Goal: Find specific page/section: Find specific page/section

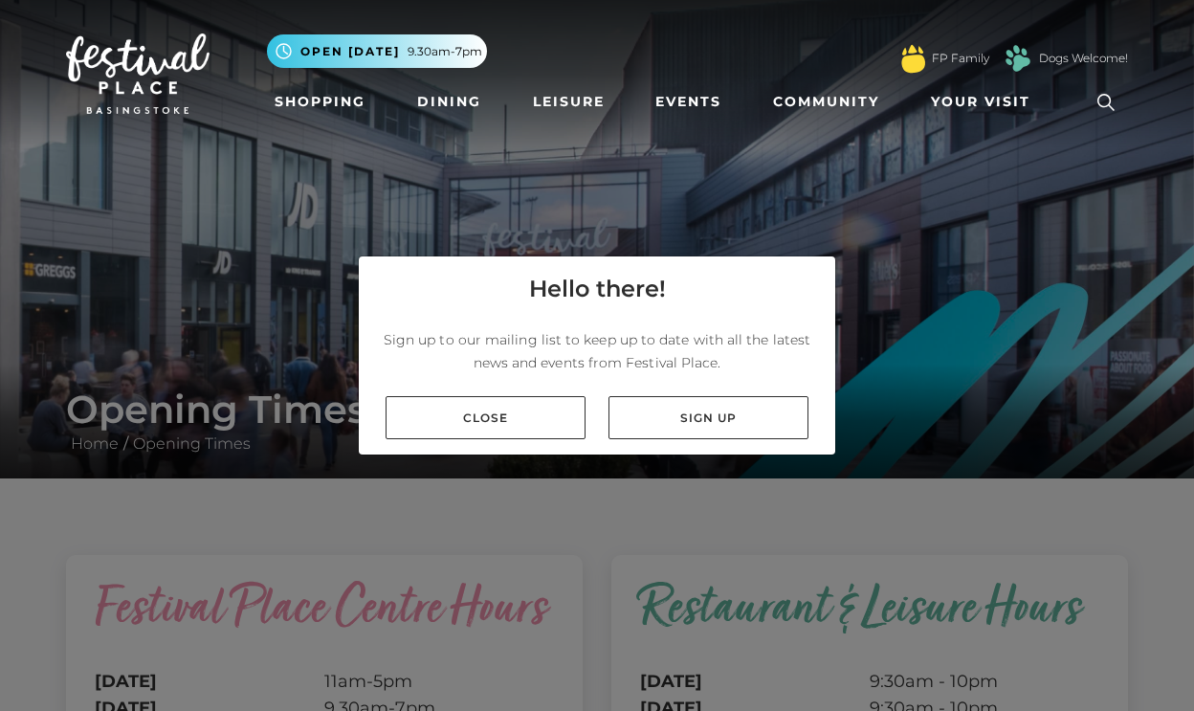
scroll to position [34, 0]
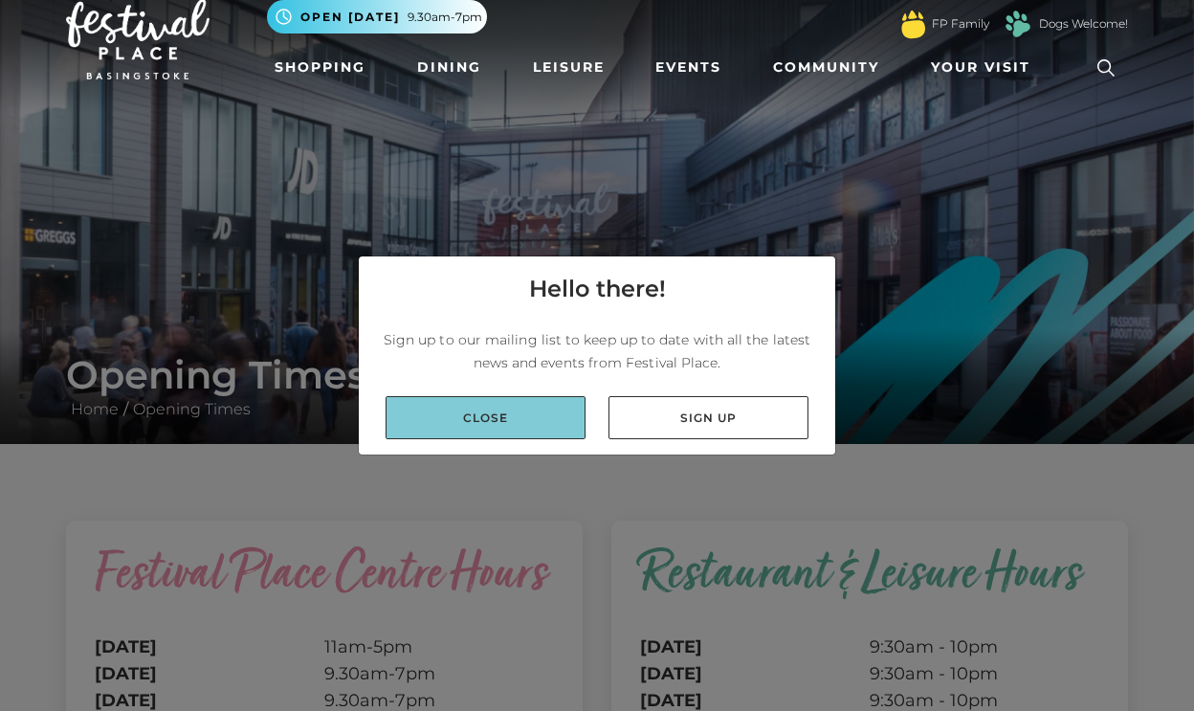
click at [517, 425] on link "Close" at bounding box center [486, 417] width 200 height 43
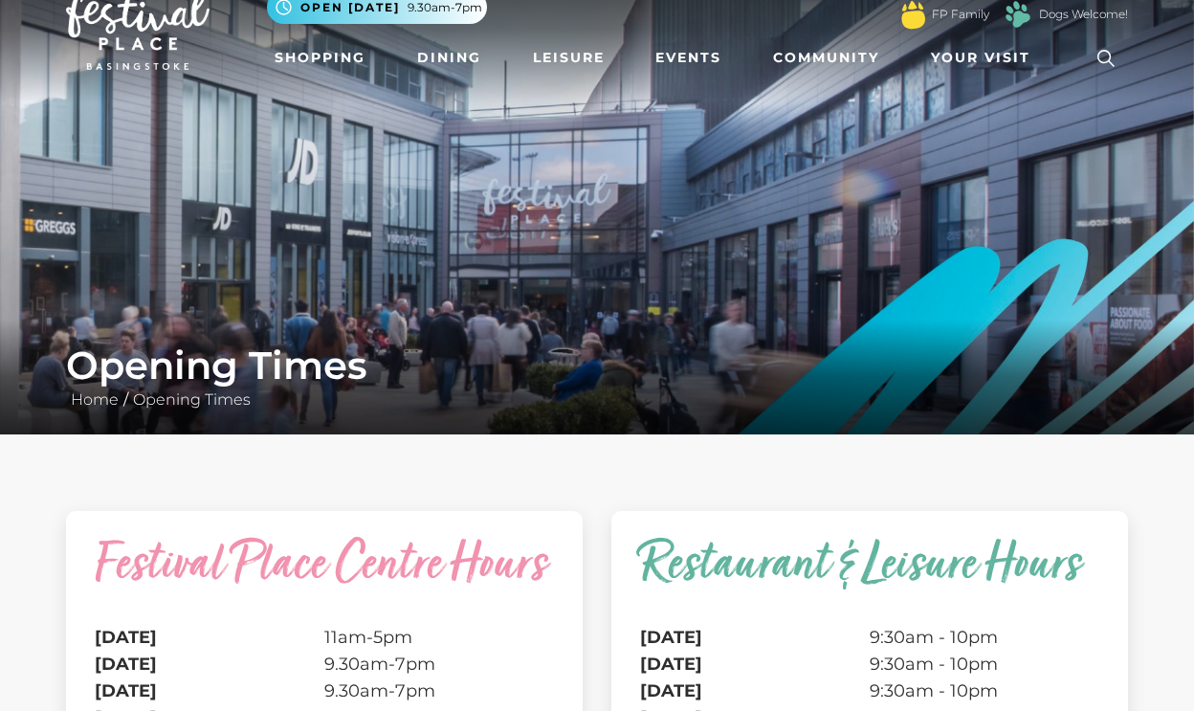
scroll to position [58, 0]
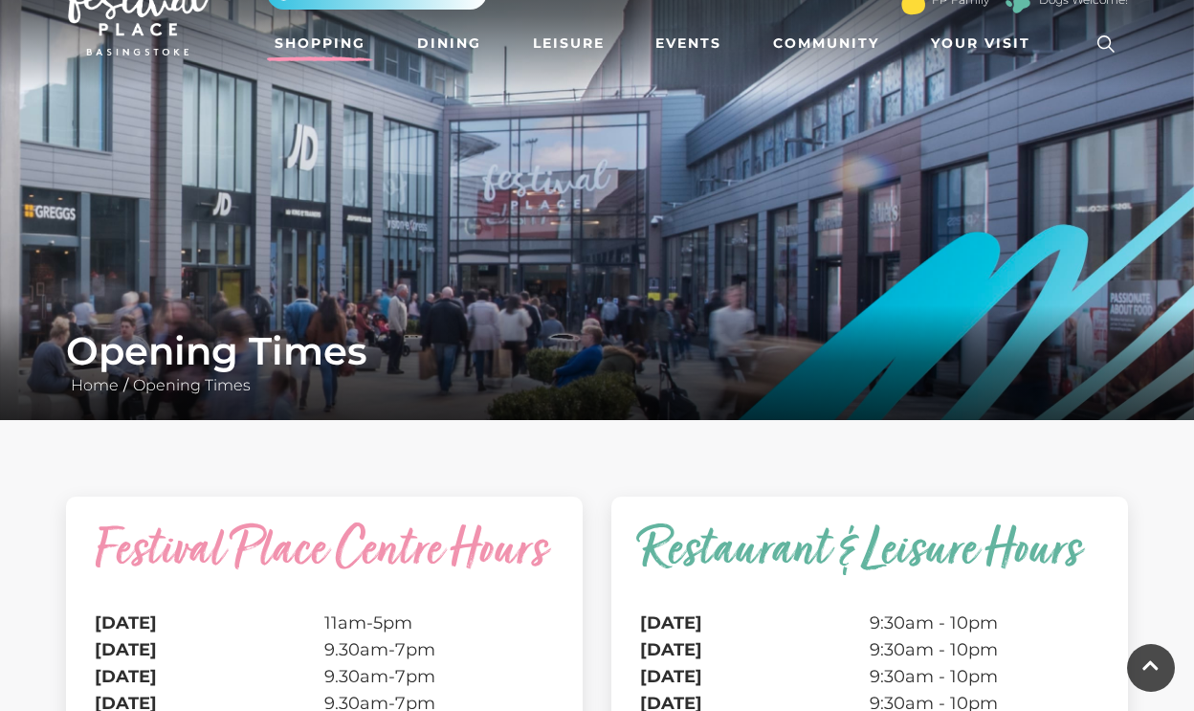
click at [332, 39] on link "Shopping" at bounding box center [320, 43] width 106 height 35
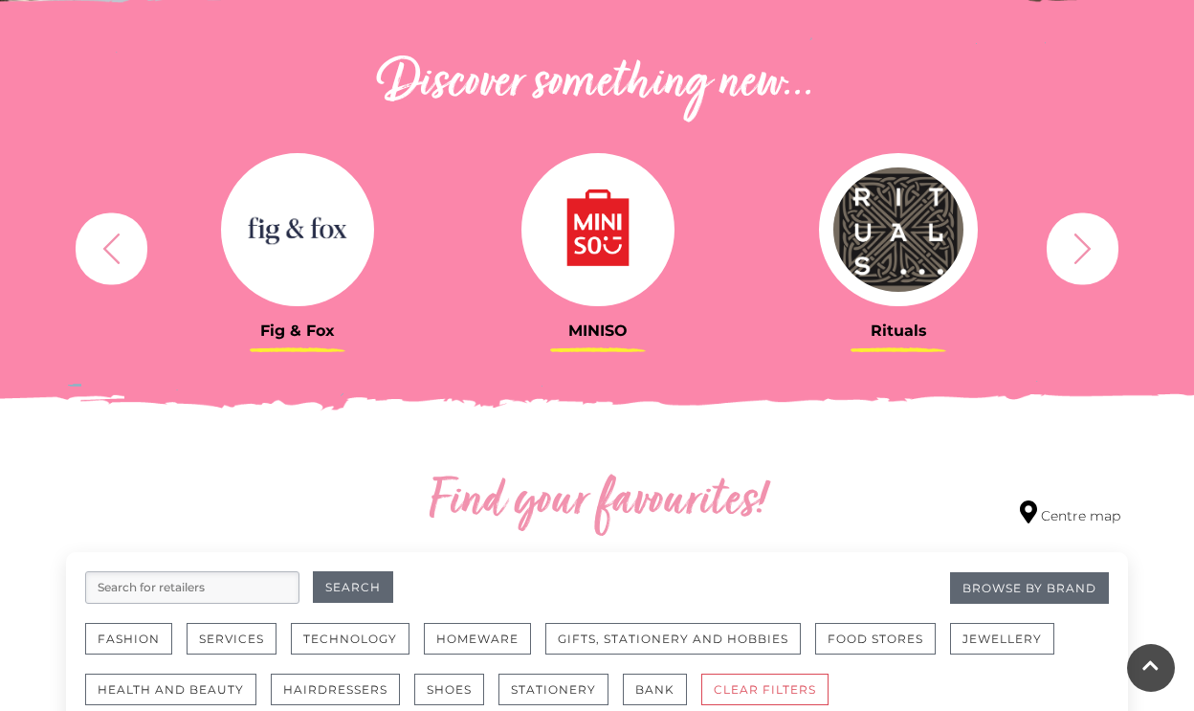
scroll to position [668, 0]
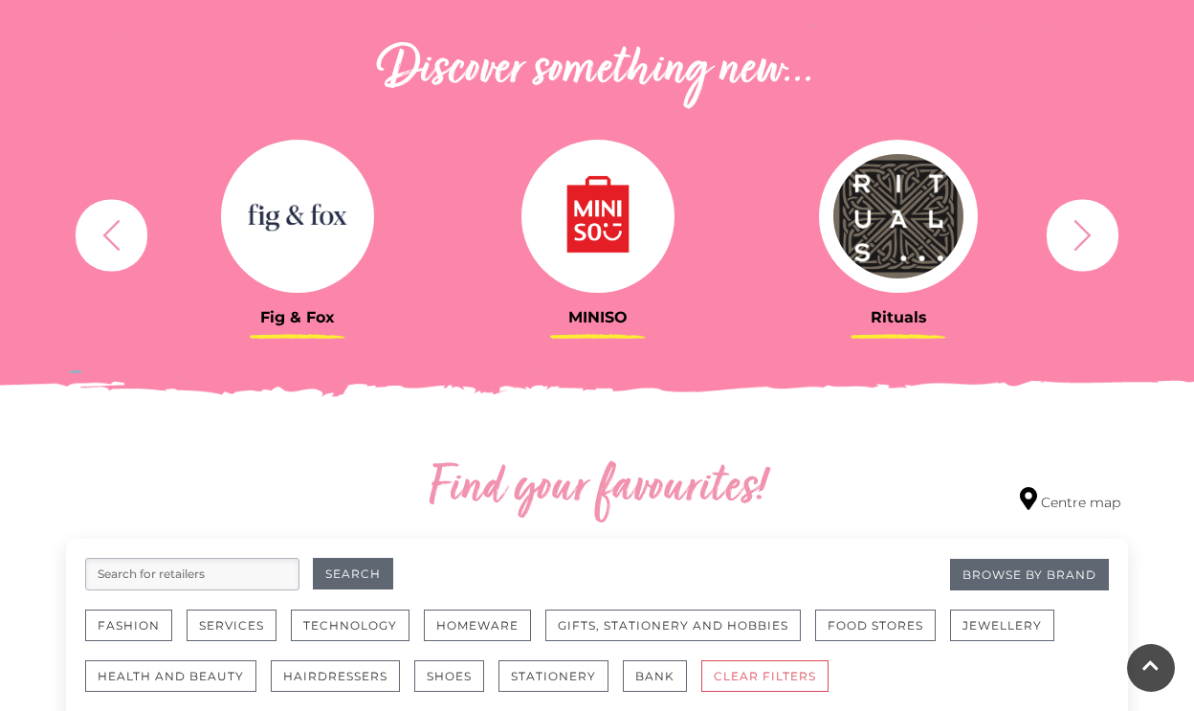
click at [1088, 242] on icon "button" at bounding box center [1082, 234] width 35 height 35
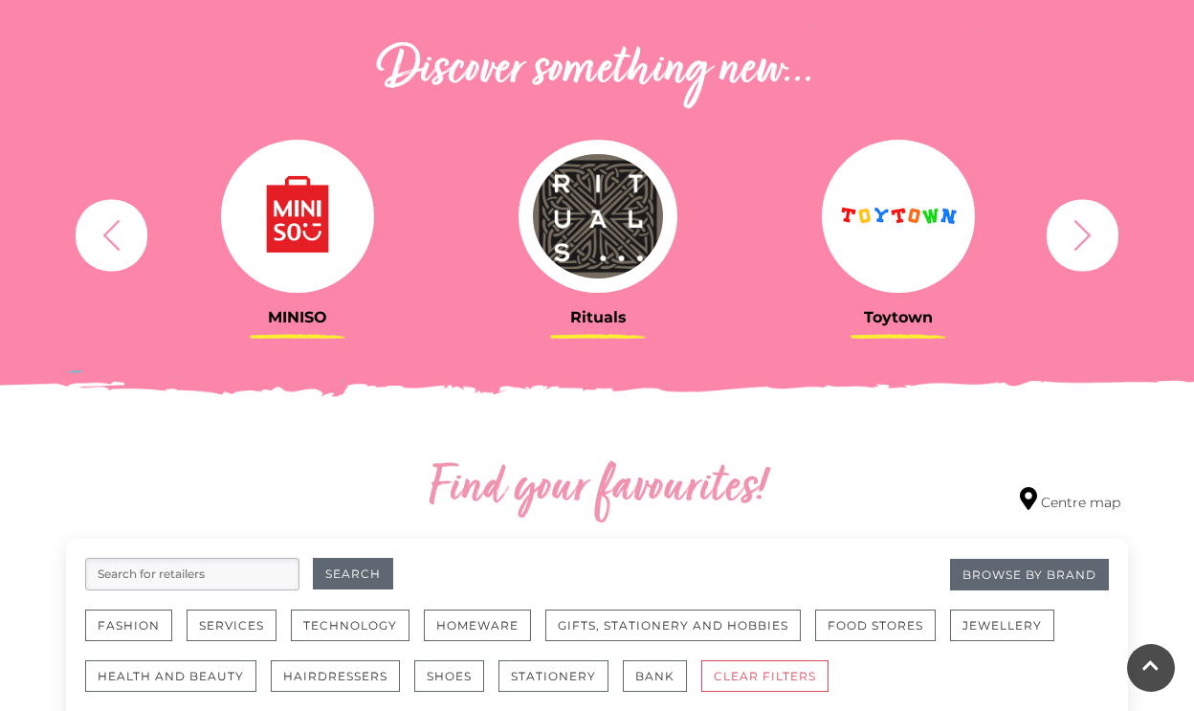
click at [1088, 242] on icon "button" at bounding box center [1082, 234] width 35 height 35
click at [114, 236] on icon "button" at bounding box center [111, 234] width 35 height 35
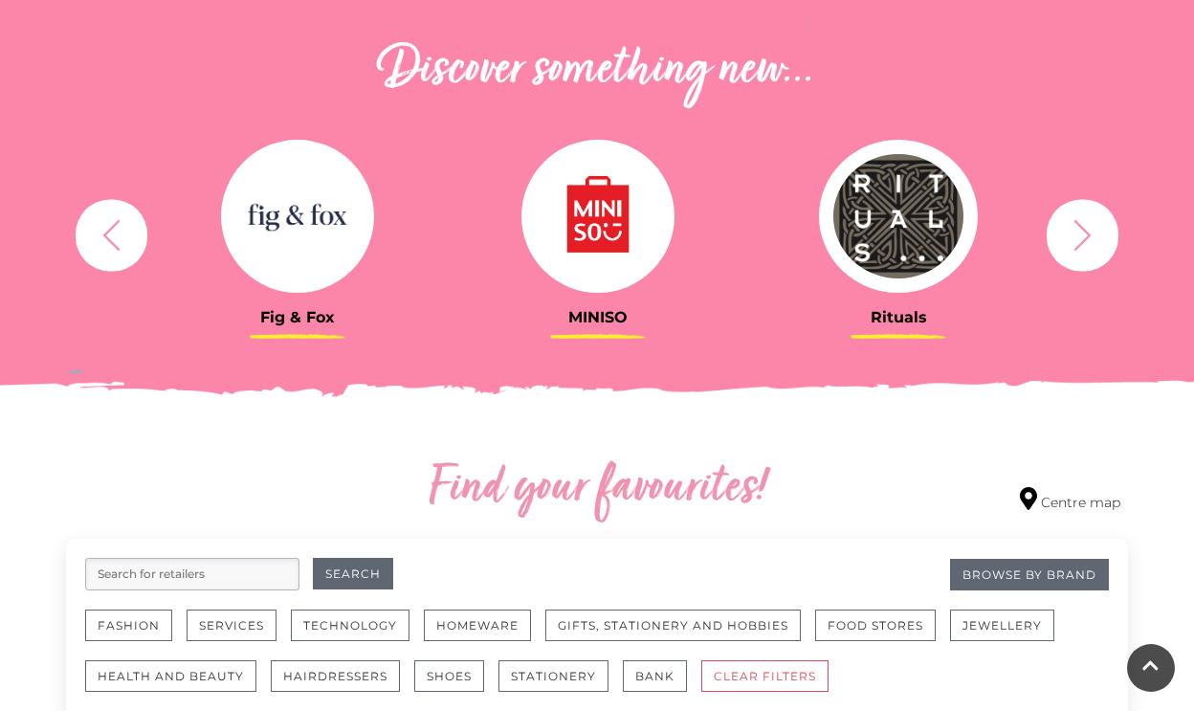
click at [114, 236] on icon "button" at bounding box center [111, 234] width 35 height 35
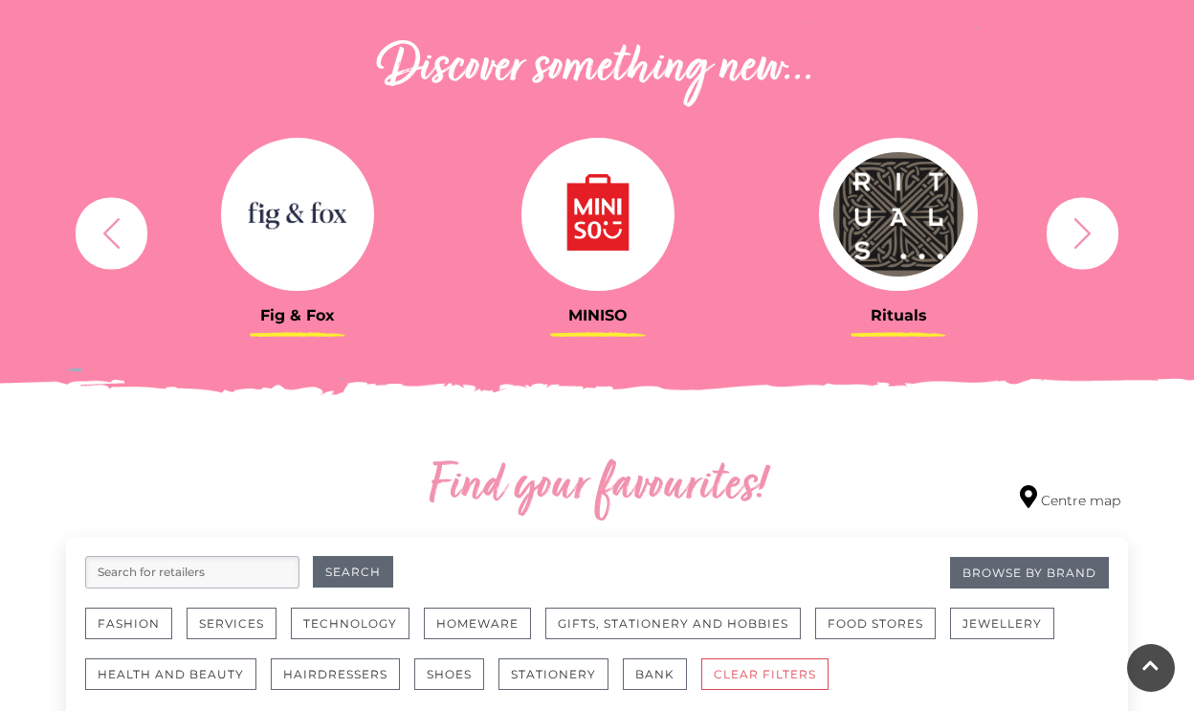
scroll to position [570, 0]
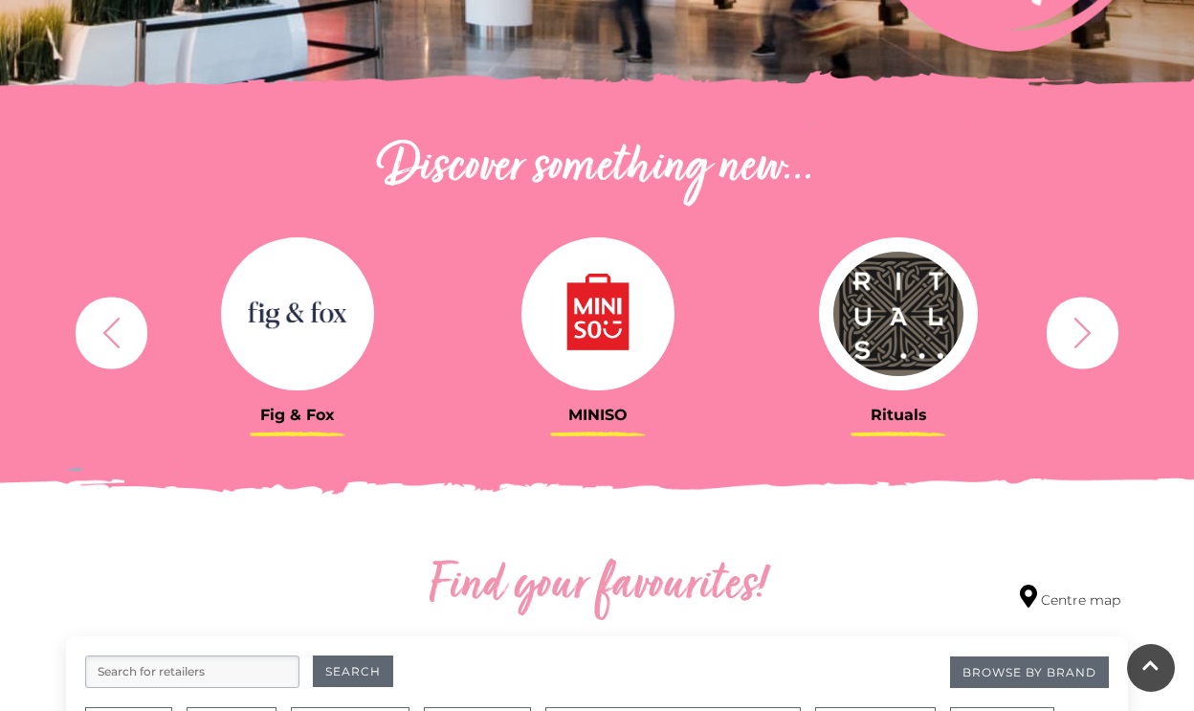
click at [1101, 324] on button "button" at bounding box center [1083, 333] width 72 height 72
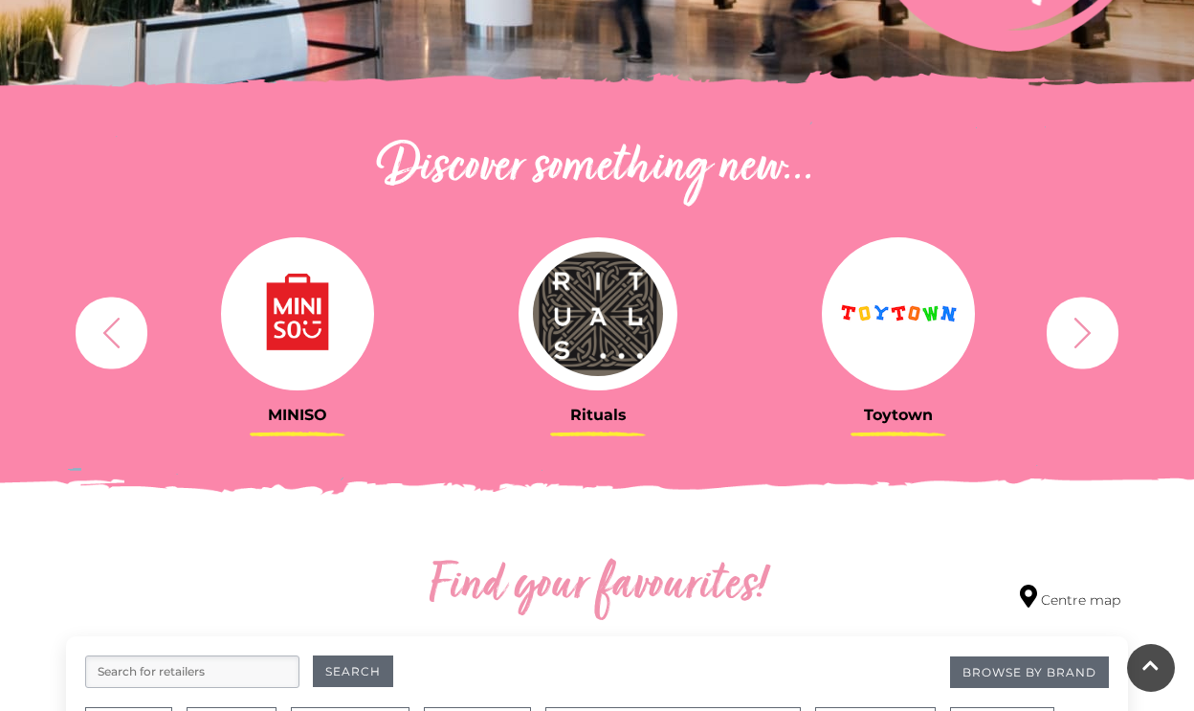
click at [936, 317] on img at bounding box center [898, 313] width 153 height 153
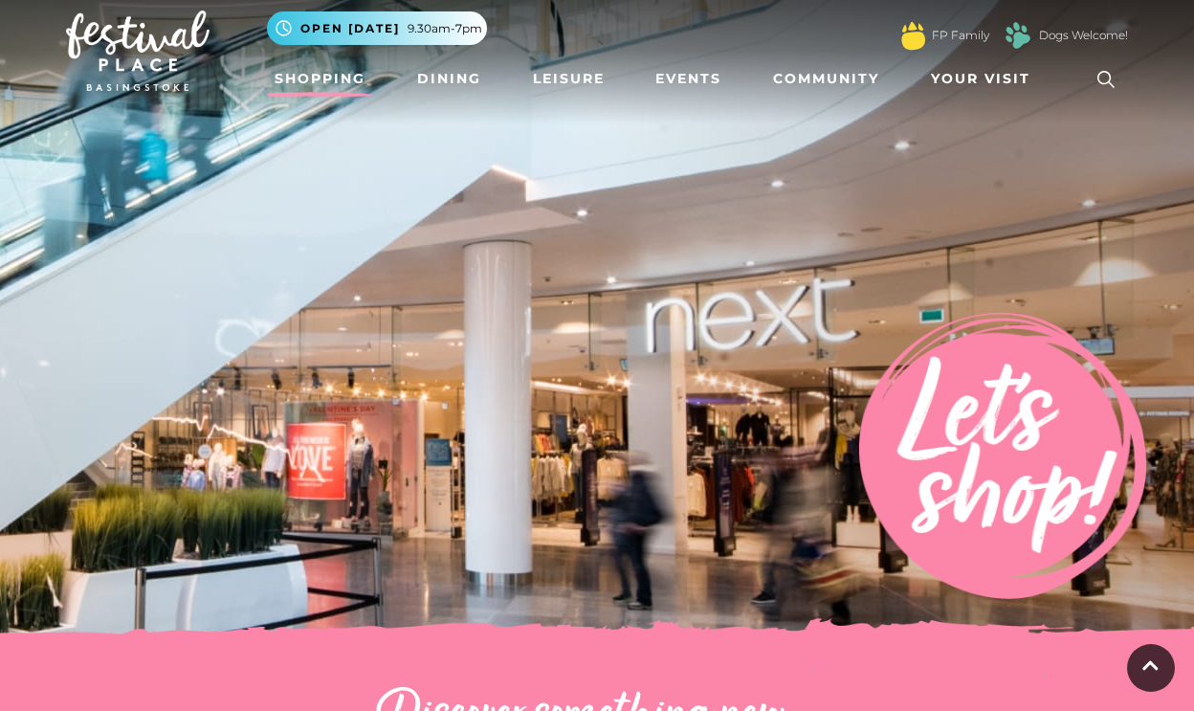
scroll to position [0, 0]
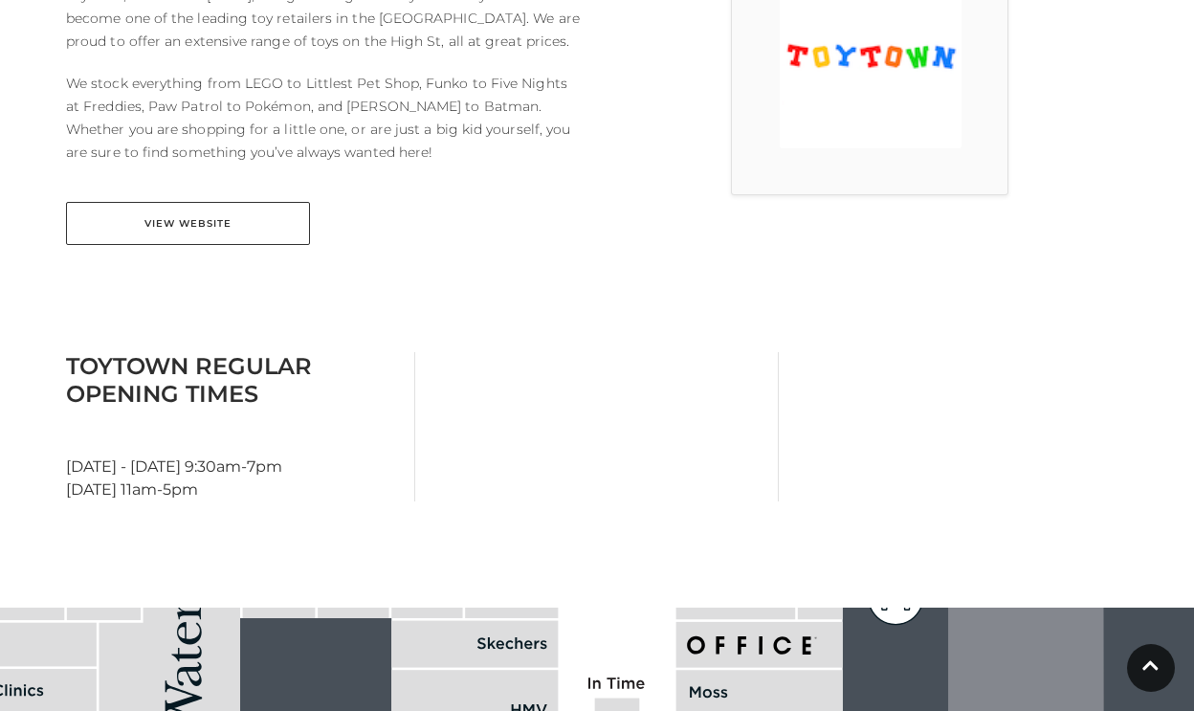
scroll to position [712, 0]
